Goal: Task Accomplishment & Management: Use online tool/utility

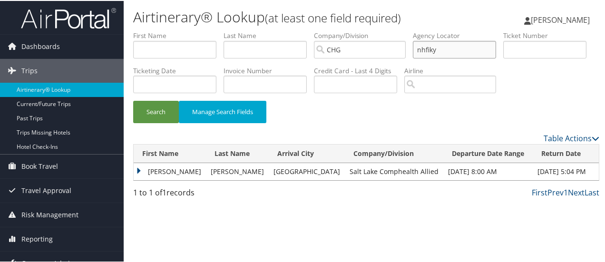
click at [430, 50] on input "nhfiky" at bounding box center [454, 49] width 83 height 18
type input "ihrmjc"
click at [133, 100] on button "Search" at bounding box center [156, 111] width 46 height 22
click at [137, 179] on td "[PERSON_NAME]" at bounding box center [170, 170] width 72 height 17
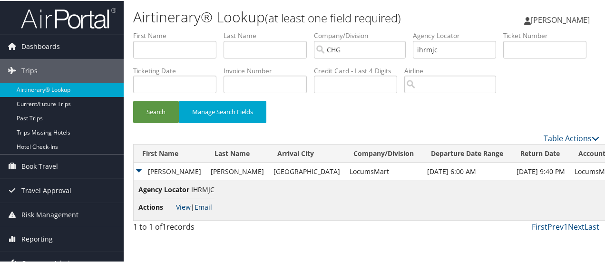
click at [202, 211] on link "Email" at bounding box center [204, 206] width 18 height 9
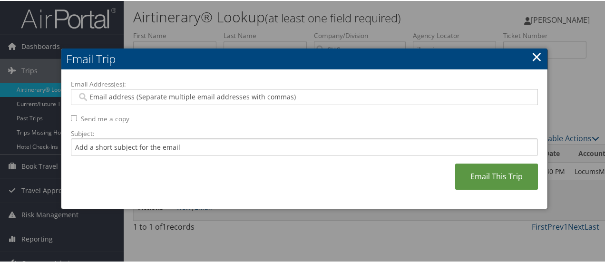
click at [162, 99] on input "Email Address(es):" at bounding box center [304, 96] width 455 height 10
type input "c"
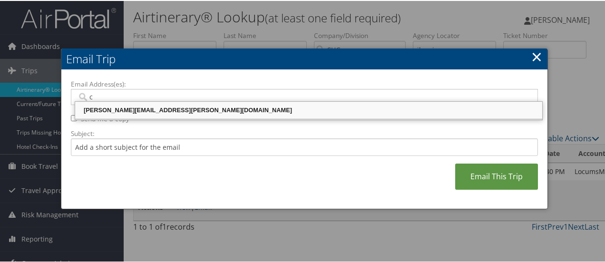
click at [153, 111] on div "[PERSON_NAME][EMAIL_ADDRESS][PERSON_NAME][DOMAIN_NAME]" at bounding box center [309, 110] width 464 height 10
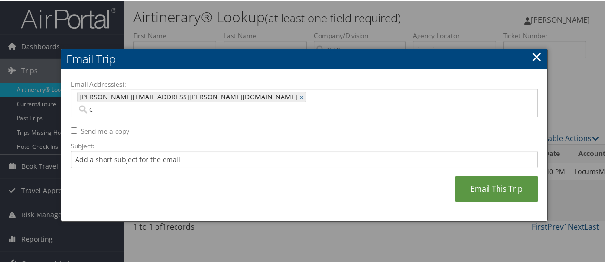
type input "[PERSON_NAME][EMAIL_ADDRESS][PERSON_NAME][DOMAIN_NAME]"
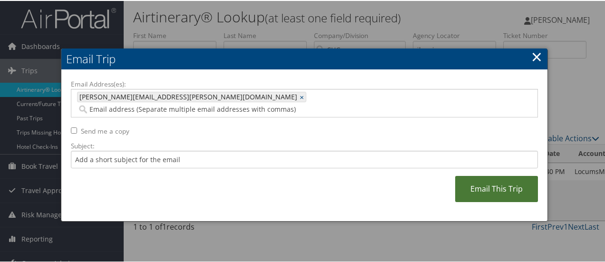
click at [476, 175] on link "Email This Trip" at bounding box center [496, 188] width 83 height 26
